Goal: Task Accomplishment & Management: Use online tool/utility

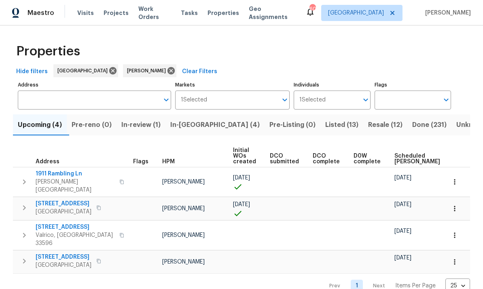
click at [190, 122] on span "In-reno (4)" at bounding box center [214, 124] width 89 height 11
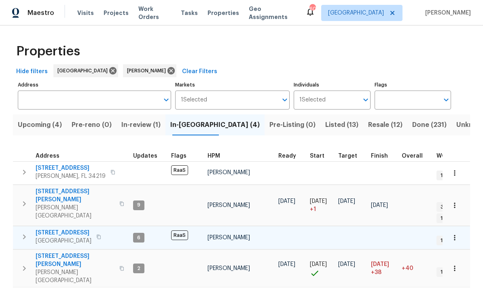
click at [51, 229] on span "[STREET_ADDRESS]" at bounding box center [64, 233] width 56 height 8
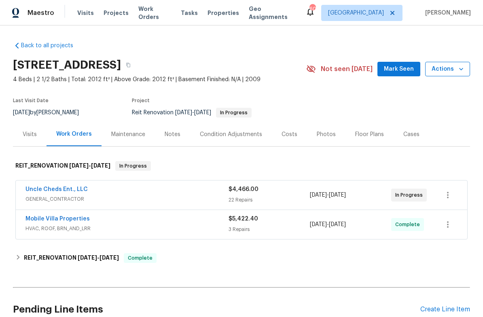
click at [451, 71] on span "Actions" at bounding box center [447, 69] width 32 height 10
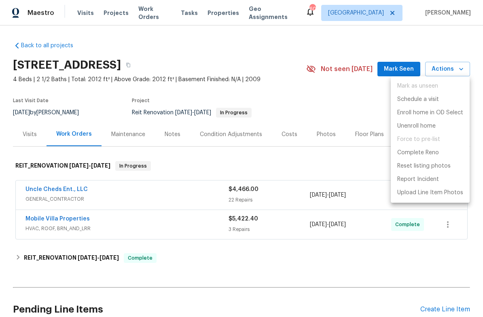
click at [339, 171] on div at bounding box center [241, 158] width 483 height 317
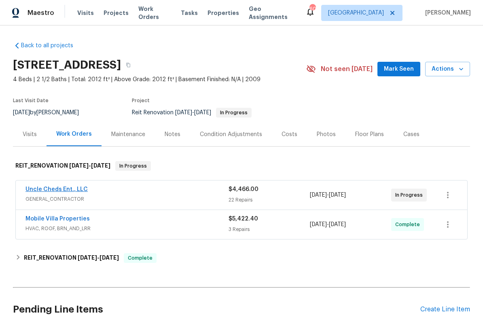
click at [41, 190] on link "Uncle Cheds Ent., LLC" at bounding box center [56, 190] width 62 height 6
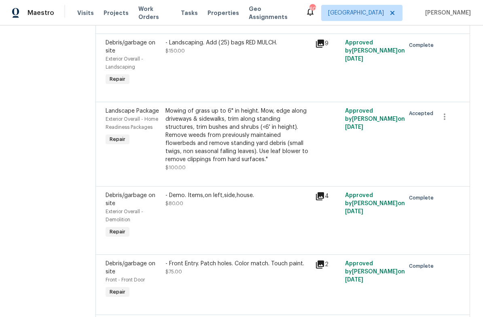
scroll to position [731, 0]
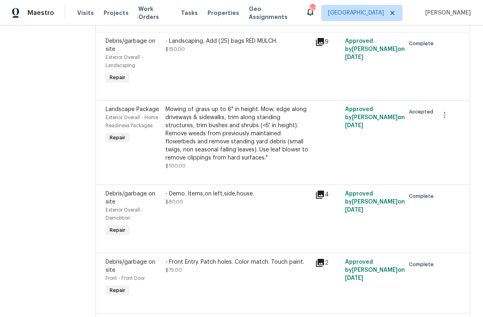
click at [191, 153] on div "Mowing of grass up to 6" in height. Mow, edge along driveways & sidewalks, trim…" at bounding box center [237, 133] width 145 height 57
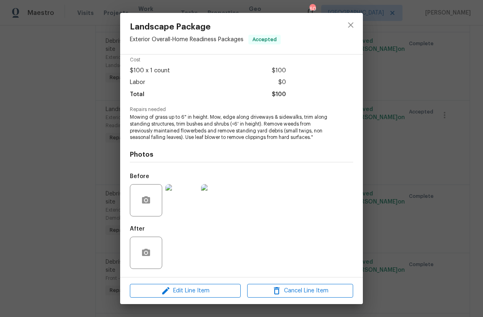
scroll to position [36, 0]
click at [141, 255] on icon "button" at bounding box center [146, 253] width 10 height 10
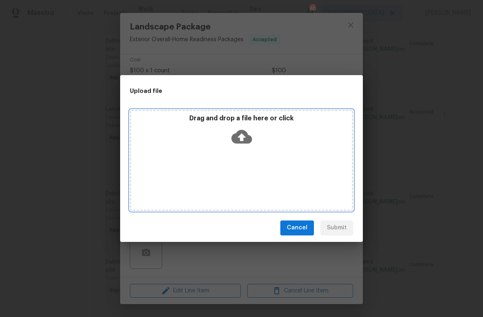
click at [262, 155] on div "Drag and drop a file here or click" at bounding box center [241, 160] width 223 height 101
click at [262, 148] on div "Drag and drop a file here or click" at bounding box center [241, 131] width 221 height 35
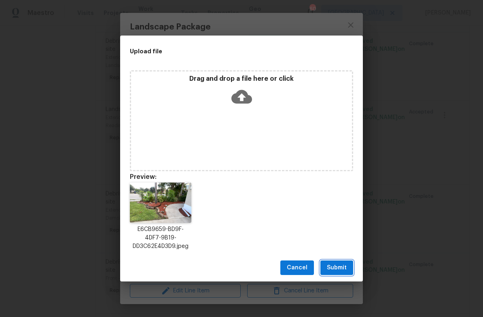
click at [340, 270] on span "Submit" at bounding box center [337, 268] width 20 height 10
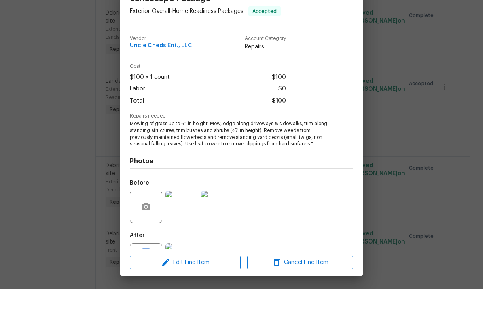
scroll to position [0, 0]
click at [419, 134] on div "Landscape Package Exterior Overall - Home Readiness Packages Accepted Vendor Un…" at bounding box center [241, 158] width 483 height 317
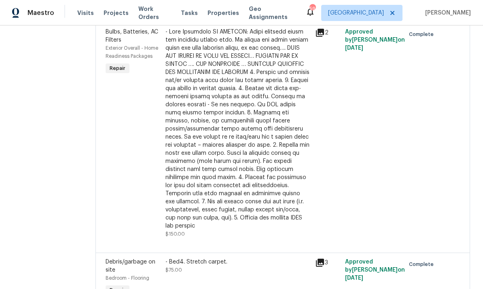
scroll to position [880, 0]
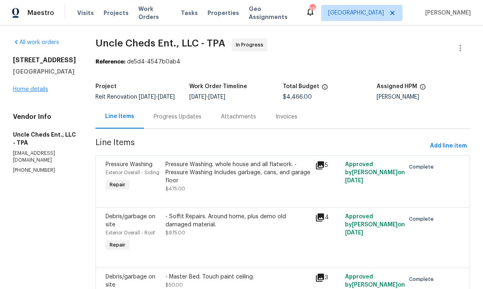
click at [21, 91] on link "Home details" at bounding box center [30, 89] width 35 height 6
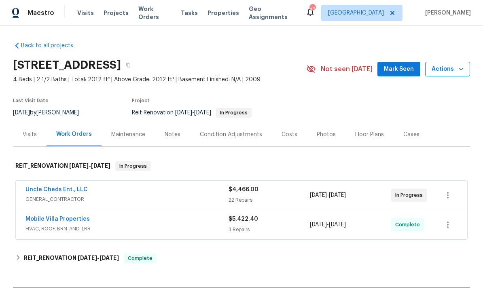
click at [451, 71] on span "Actions" at bounding box center [447, 69] width 32 height 10
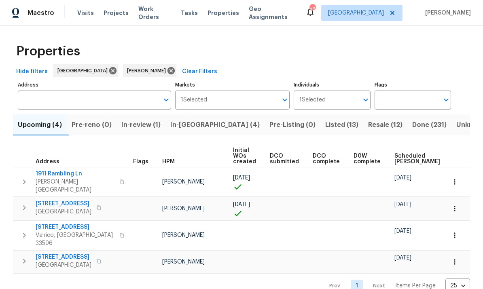
click at [196, 125] on span "In-[GEOGRAPHIC_DATA] (4)" at bounding box center [214, 124] width 89 height 11
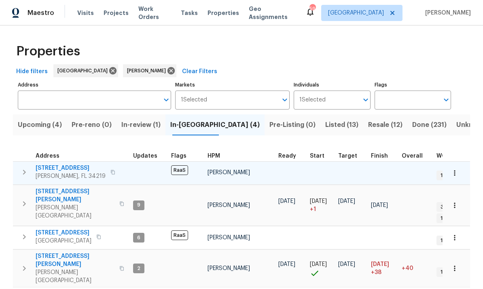
click at [48, 168] on span "11440 64th St E" at bounding box center [71, 168] width 70 height 8
click at [45, 166] on span "11440 64th St E" at bounding box center [71, 168] width 70 height 8
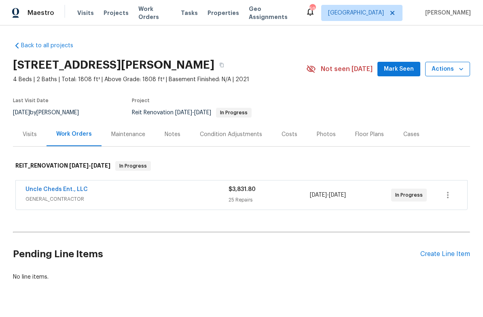
click at [456, 75] on button "Actions" at bounding box center [447, 69] width 45 height 15
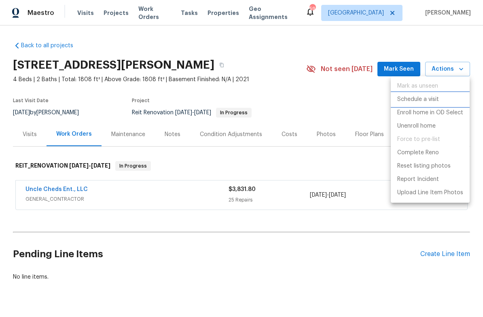
click at [430, 99] on p "Schedule a visit" at bounding box center [418, 99] width 42 height 8
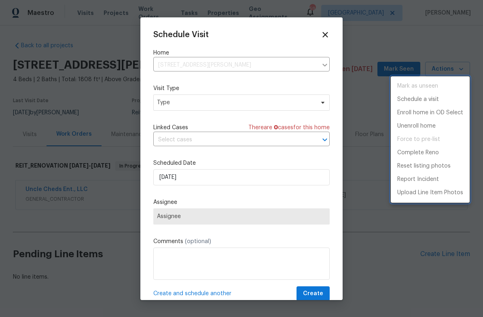
click at [259, 181] on div at bounding box center [241, 158] width 483 height 317
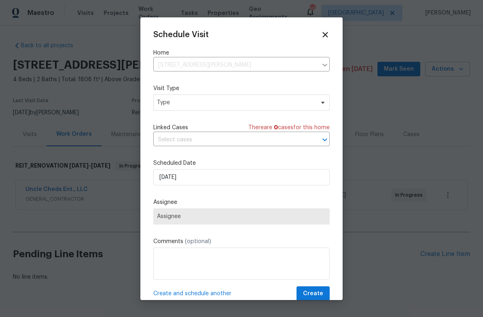
click at [268, 217] on span "Assignee" at bounding box center [241, 216] width 169 height 6
click at [311, 103] on span "Type" at bounding box center [235, 103] width 157 height 8
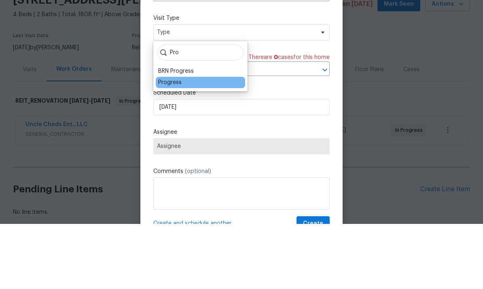
type input "Pro"
click at [203, 142] on div "Progress" at bounding box center [200, 147] width 89 height 11
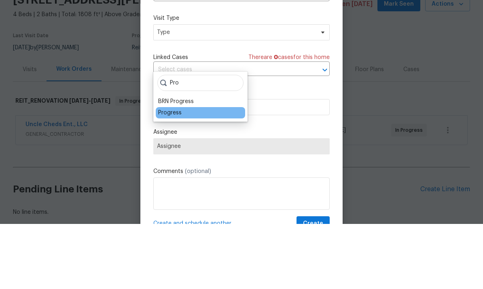
scroll to position [30, 0]
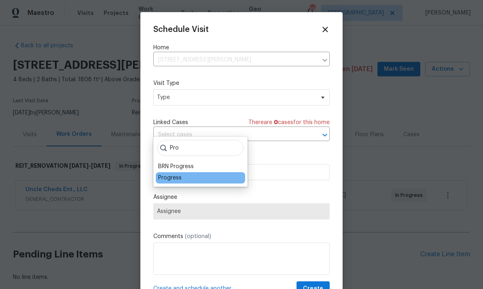
click at [193, 172] on div "Progress" at bounding box center [200, 177] width 89 height 11
click at [158, 174] on div "Progress" at bounding box center [169, 178] width 23 height 8
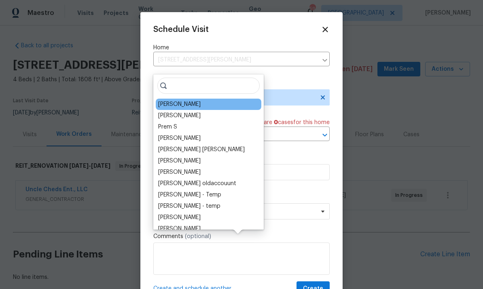
click at [177, 100] on div "[PERSON_NAME]" at bounding box center [179, 104] width 42 height 8
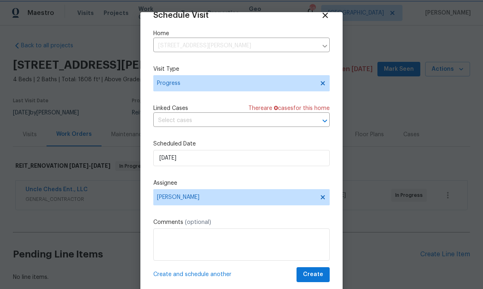
scroll to position [16, 0]
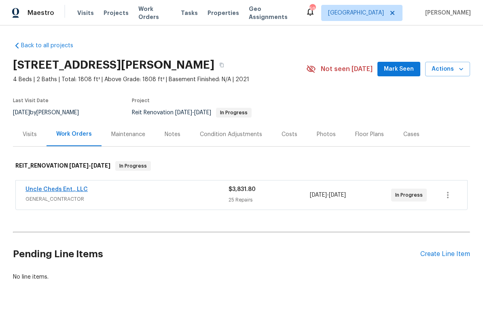
click at [35, 187] on link "Uncle Cheds Ent., LLC" at bounding box center [56, 190] width 62 height 6
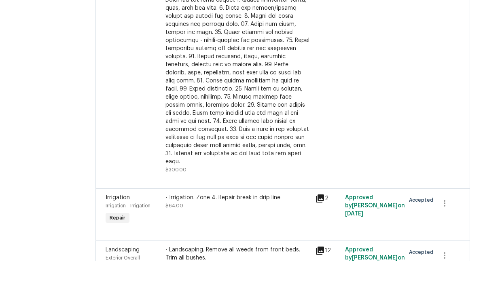
scroll to position [30, 0]
